Goal: Information Seeking & Learning: Learn about a topic

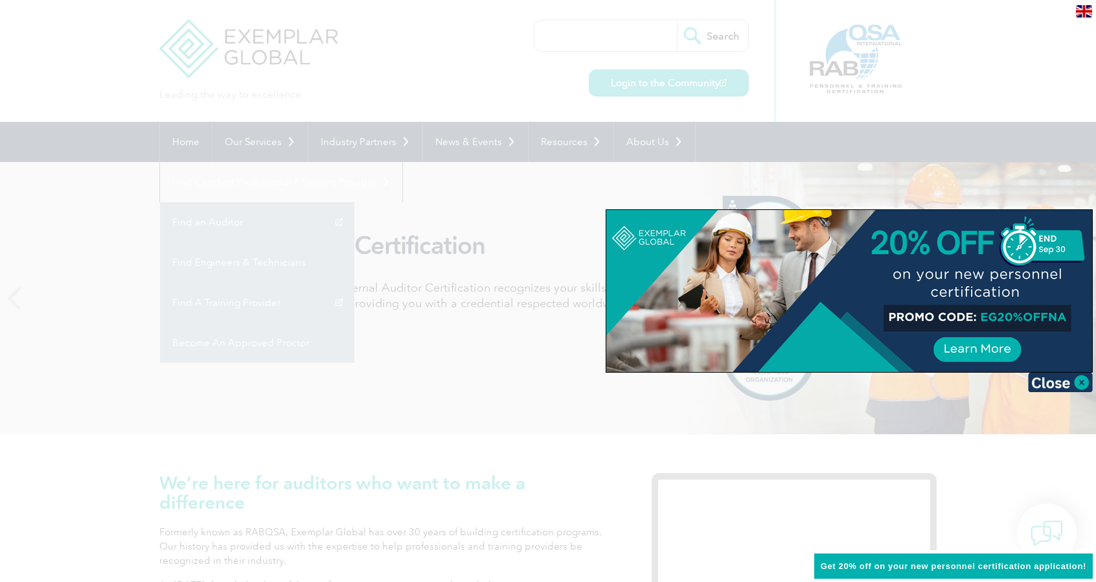
drag, startPoint x: 1083, startPoint y: 378, endPoint x: 1053, endPoint y: 342, distance: 47.4
click at [1083, 378] on img at bounding box center [1060, 381] width 65 height 19
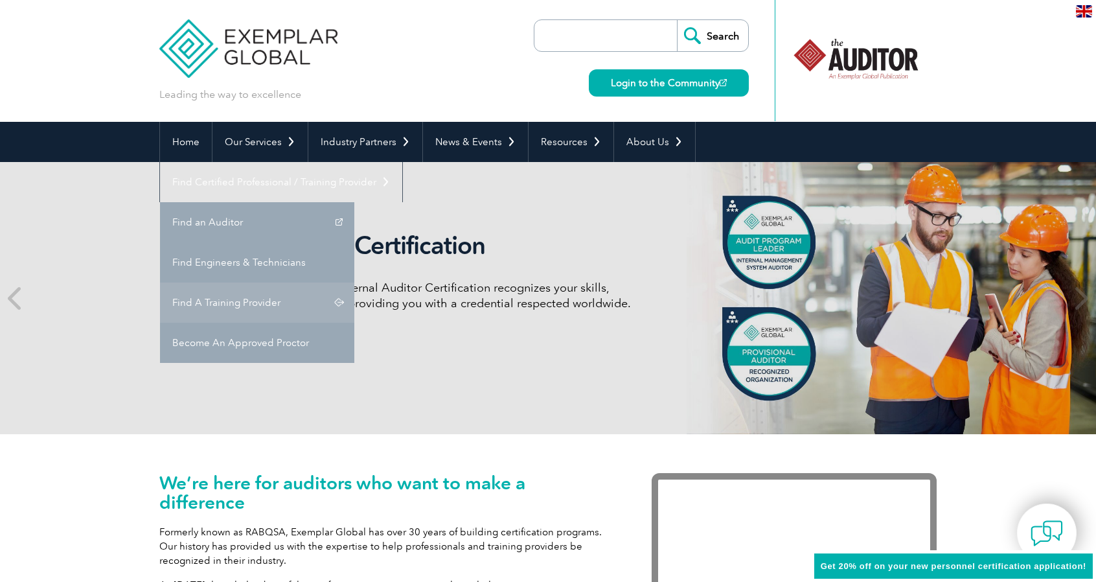
click at [354, 282] on link "Find A Training Provider" at bounding box center [257, 302] width 194 height 40
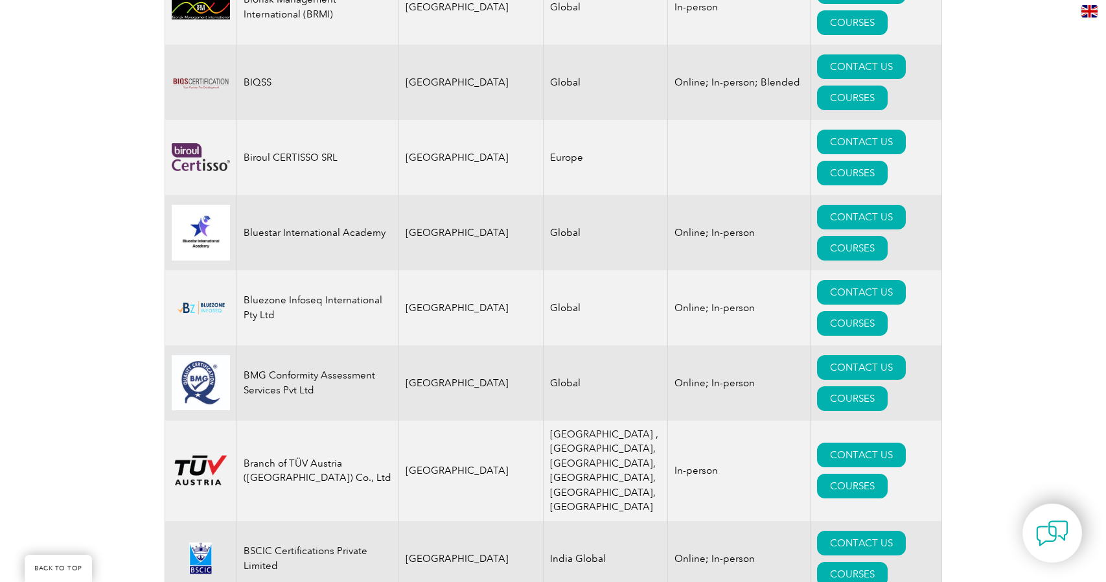
scroll to position [2591, 0]
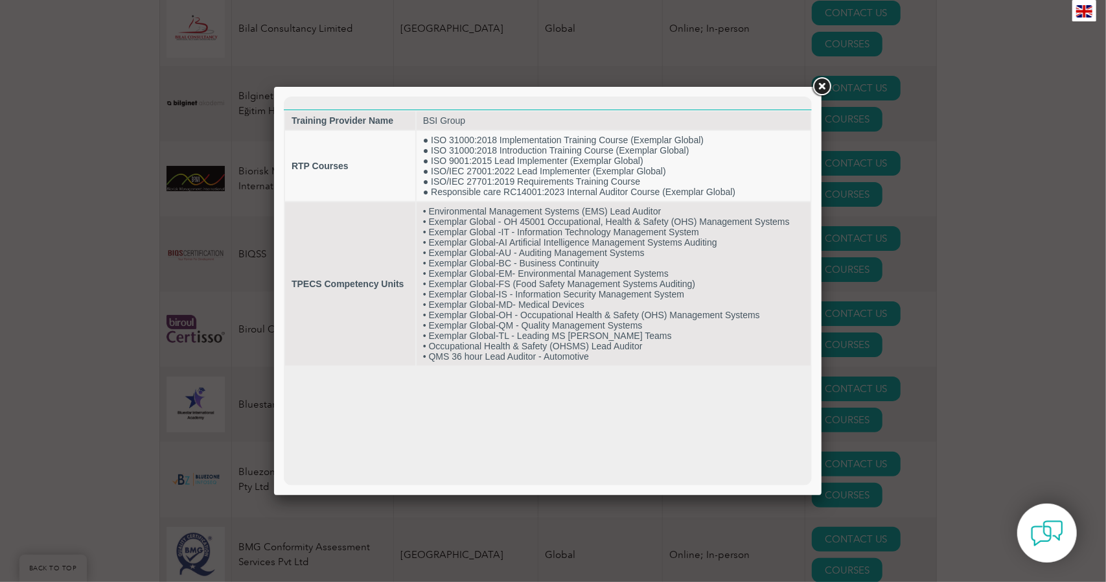
scroll to position [0, 0]
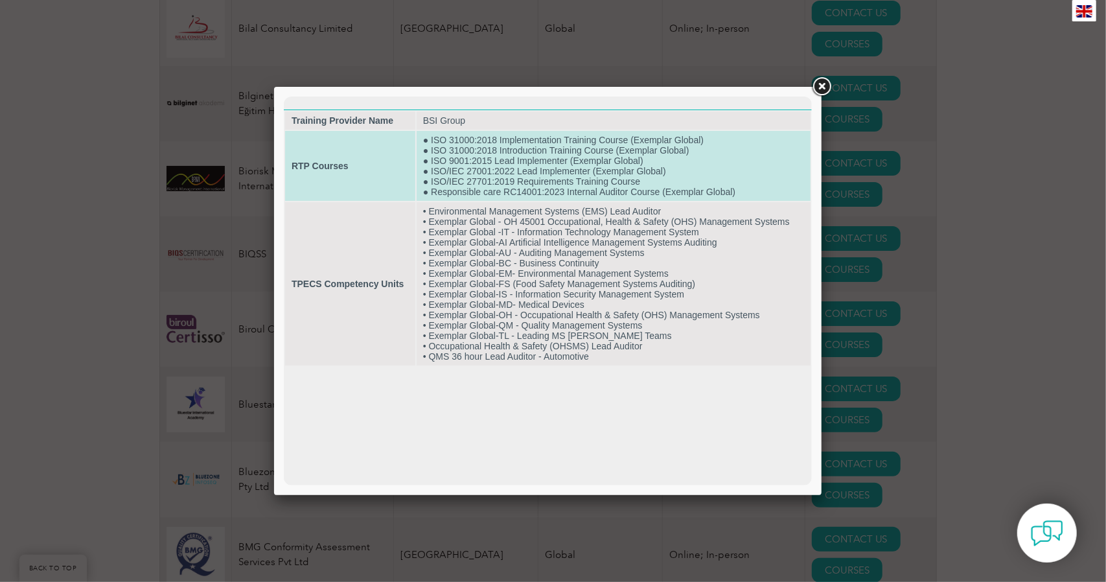
click at [335, 178] on td "RTP Courses" at bounding box center [349, 165] width 130 height 70
click at [453, 159] on td "● ISO 31000:2018 Implementation Training Course (Exemplar Global) ● ISO 31000:2…" at bounding box center [613, 165] width 394 height 70
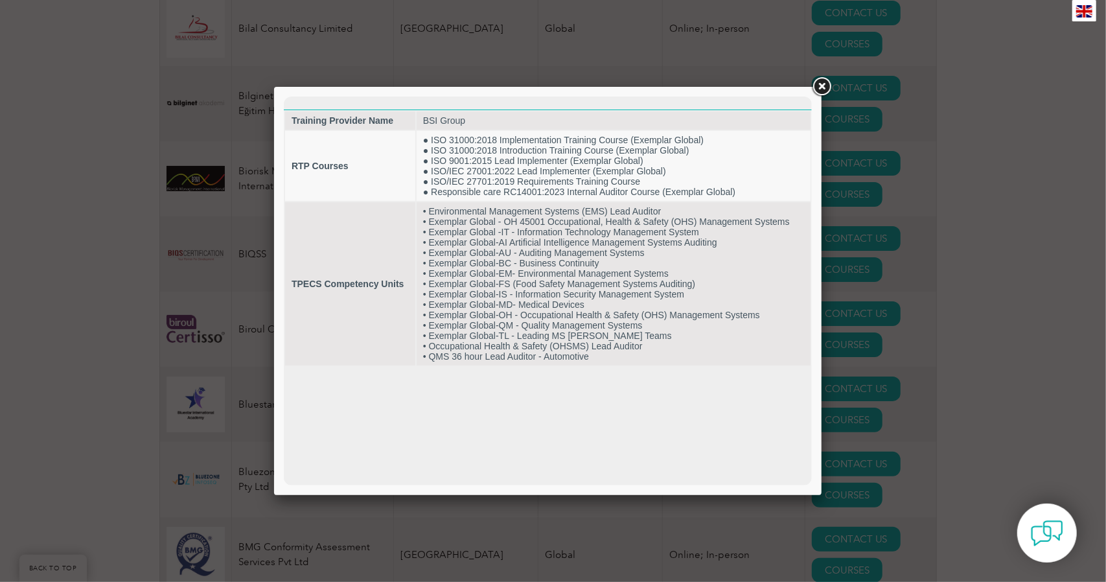
click at [819, 84] on link at bounding box center [821, 86] width 23 height 23
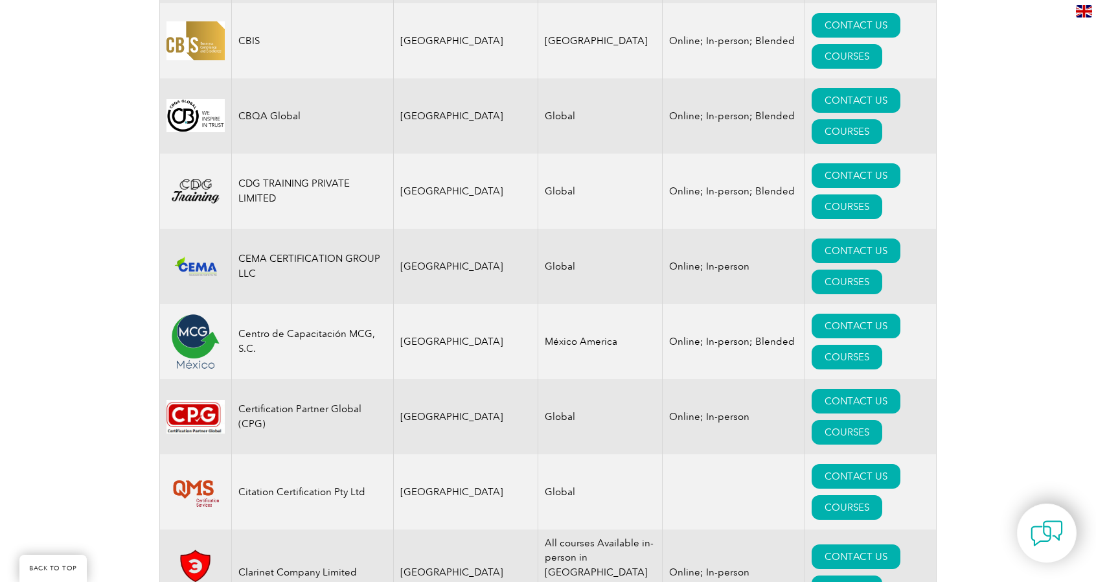
scroll to position [3692, 0]
